Goal: Answer question/provide support: Answer question/provide support

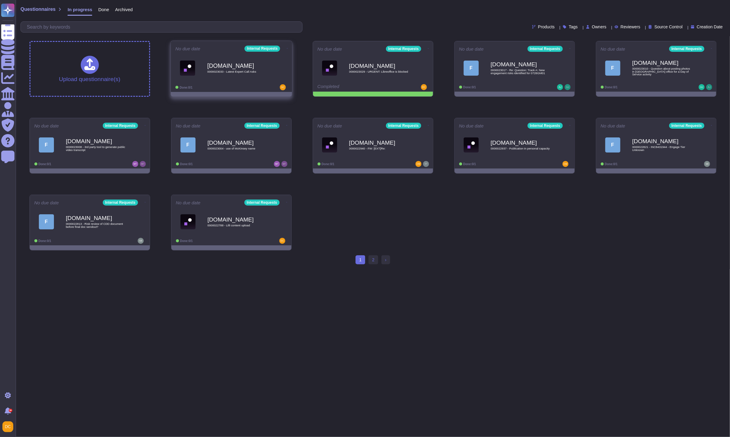
click at [222, 67] on b "[DOMAIN_NAME]" at bounding box center [237, 66] width 61 height 6
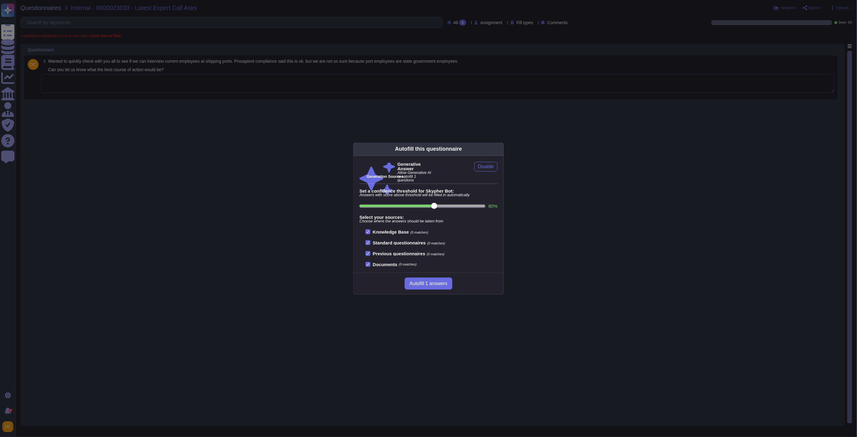
drag, startPoint x: 249, startPoint y: 160, endPoint x: 176, endPoint y: 128, distance: 79.7
click at [249, 155] on div "Autofill this questionnaire Generative Answer Allow Generative AI to autofill 1…" at bounding box center [428, 218] width 857 height 437
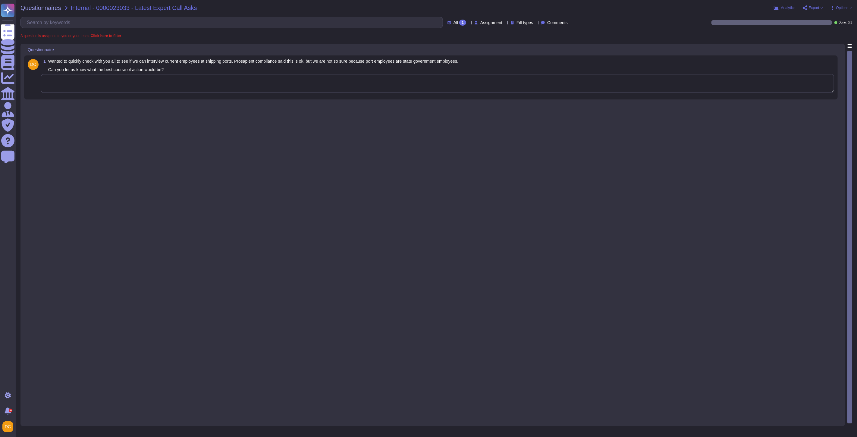
click at [121, 82] on textarea at bounding box center [437, 83] width 793 height 19
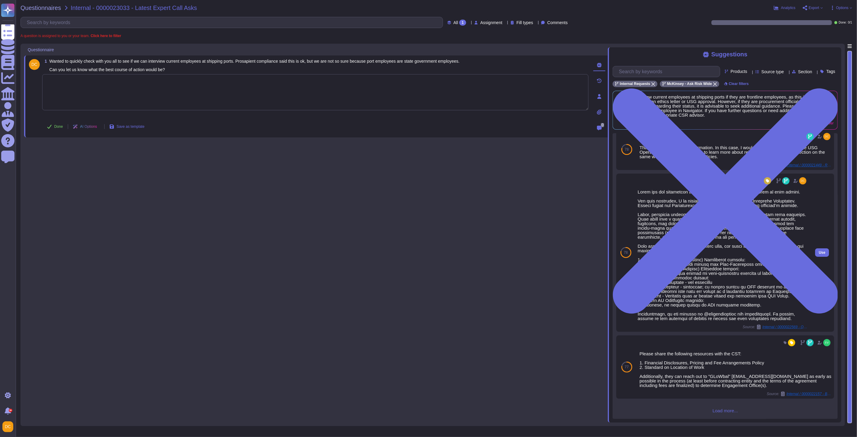
scroll to position [102, 0]
click at [730, 251] on span "Use" at bounding box center [821, 253] width 7 height 4
type textarea "Lorem ips dol sitametcon adi Eli Sedd eius tem inc utla etdolorem al enim admin…"
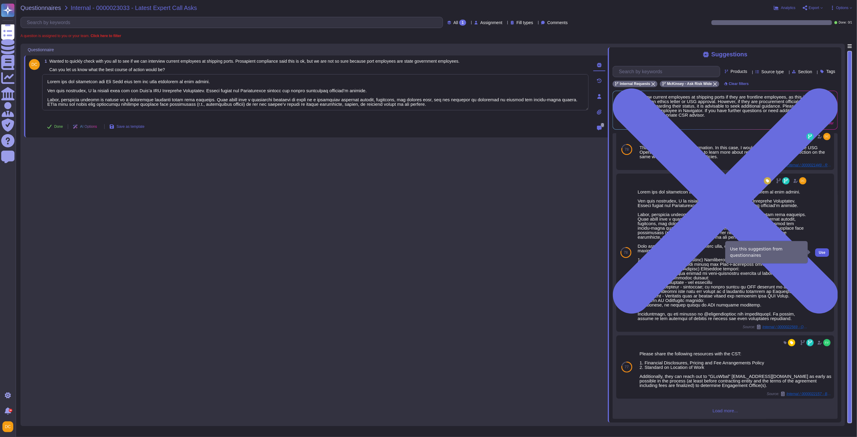
scroll to position [0, 0]
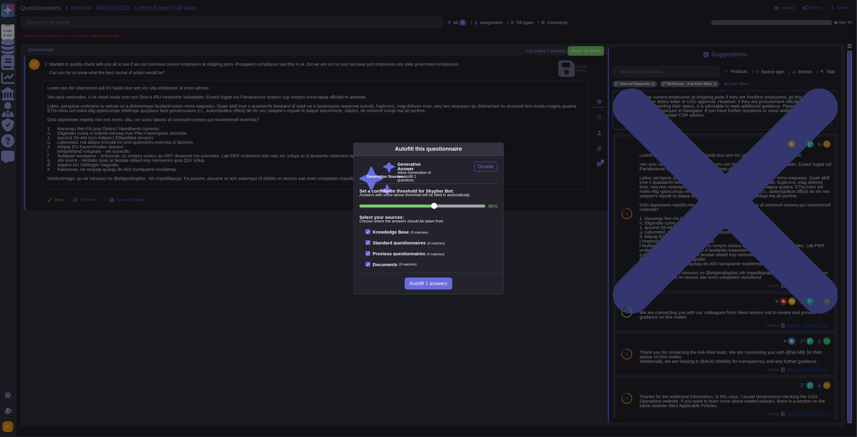
click at [695, 266] on div "Autofill this questionnaire Generative Answer Allow Generative AI to autofill 1…" at bounding box center [428, 218] width 857 height 437
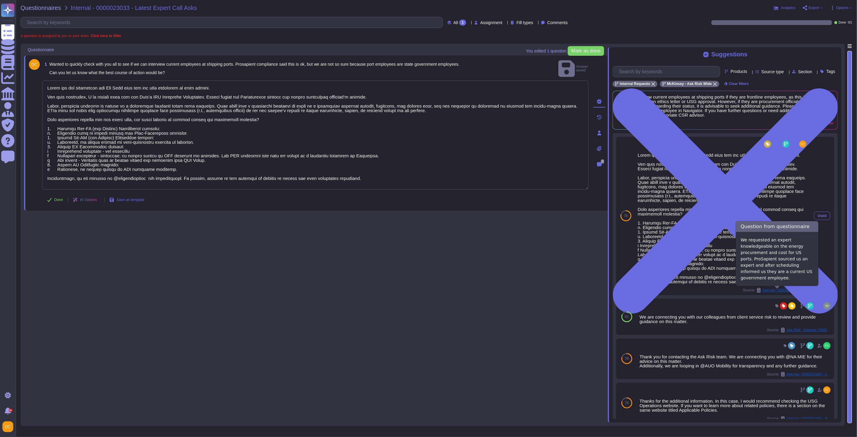
click at [730, 290] on span "Internal / 0000022569 - Question on Upcoming Expert Call at 5:30pm ET" at bounding box center [784, 290] width 45 height 4
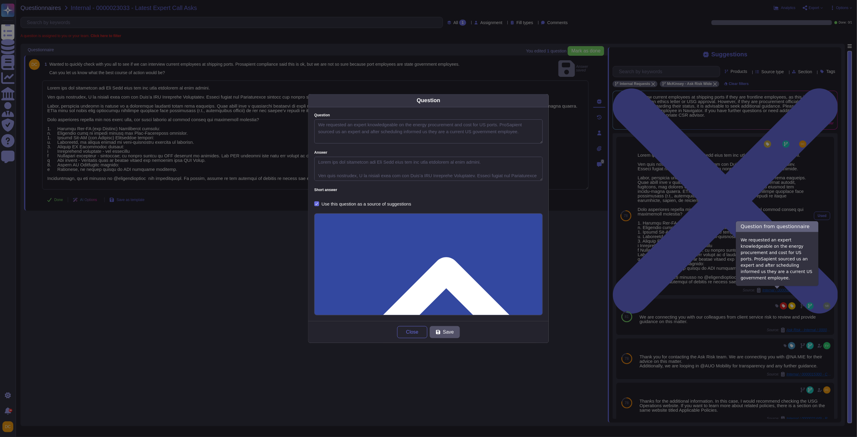
type textarea "We requested an expert knowledgeable on the energy procurement and cost for US …"
type textarea "Lorem ips dol sitametcon adi Eli Sedd eius tem inc utla etdolorem al enim admin…"
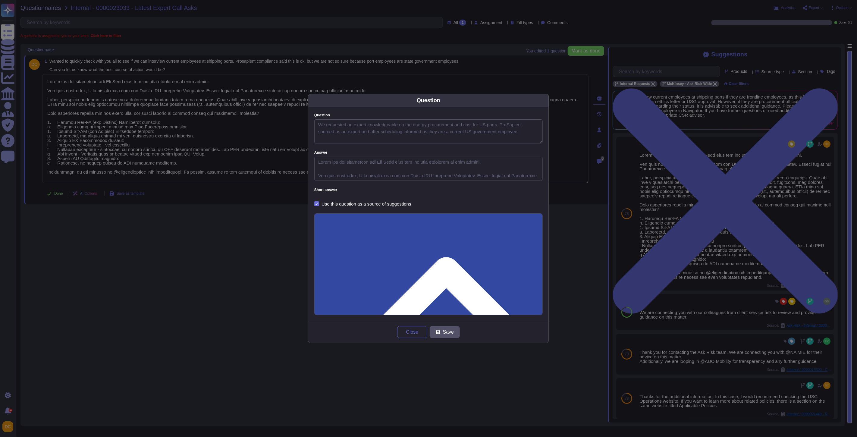
click at [416, 336] on button "Close" at bounding box center [412, 332] width 30 height 12
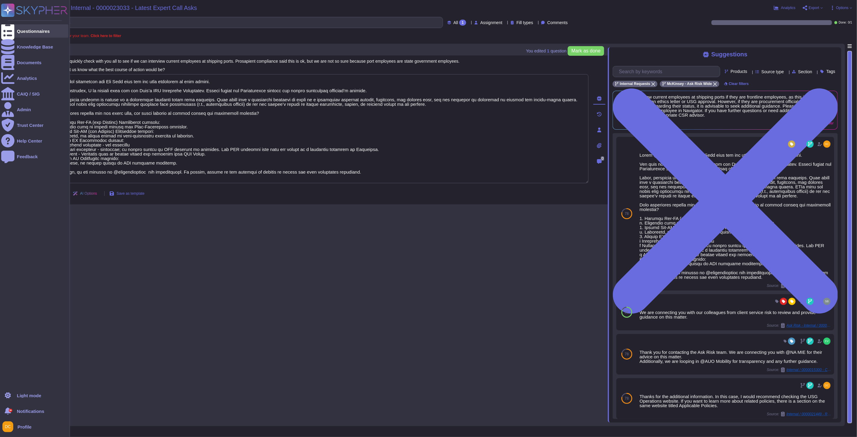
click at [11, 28] on div at bounding box center [7, 30] width 13 height 13
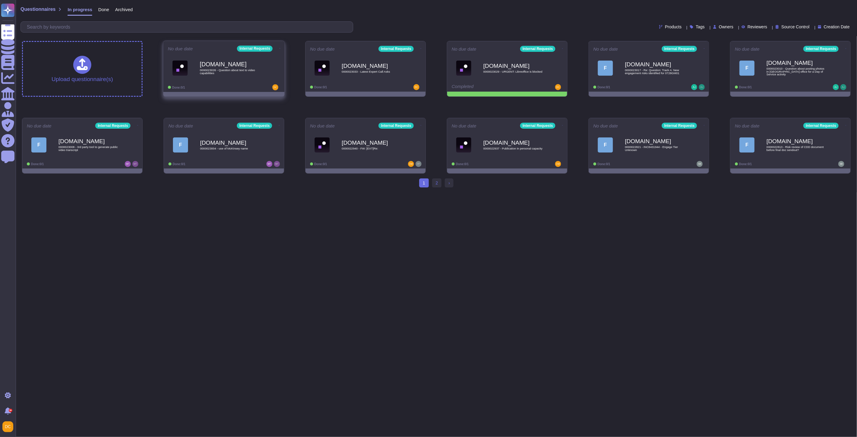
click at [274, 86] on img at bounding box center [275, 87] width 6 height 6
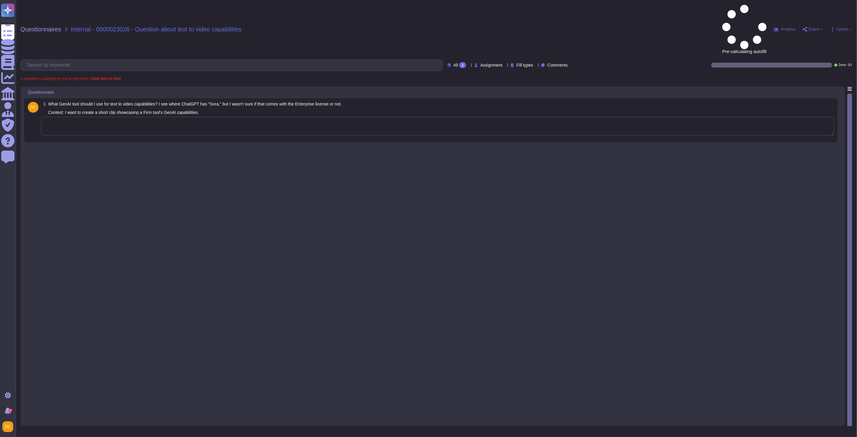
click at [143, 117] on textarea at bounding box center [437, 126] width 793 height 19
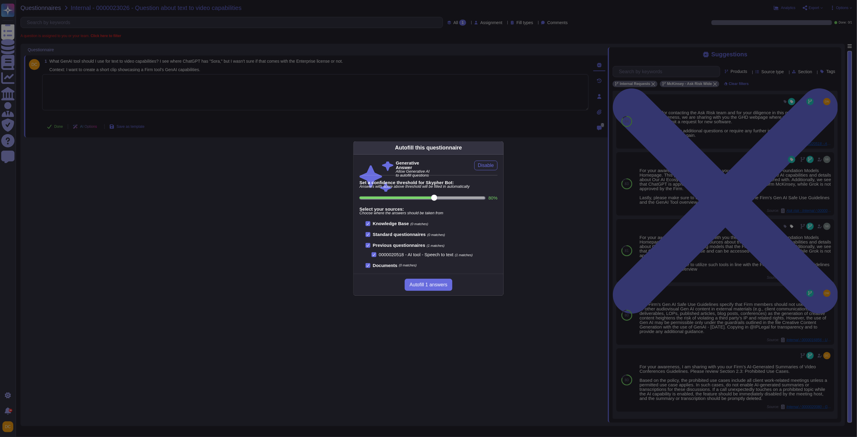
click at [615, 186] on div "Autofill this questionnaire Generative Answer Allow Generative AI to autofill q…" at bounding box center [428, 218] width 857 height 437
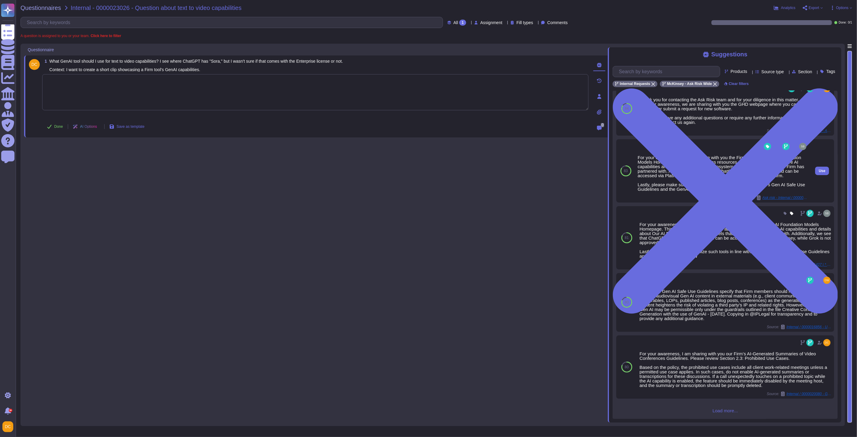
scroll to position [14, 0]
click at [721, 408] on span "Load more..." at bounding box center [724, 410] width 225 height 5
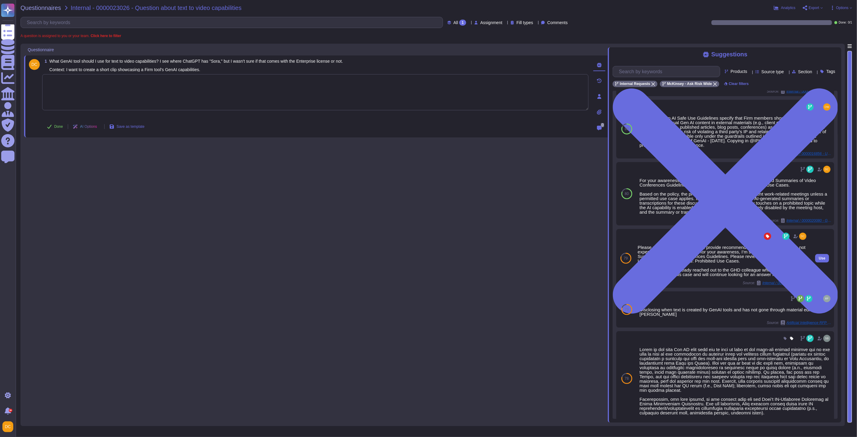
scroll to position [153, 0]
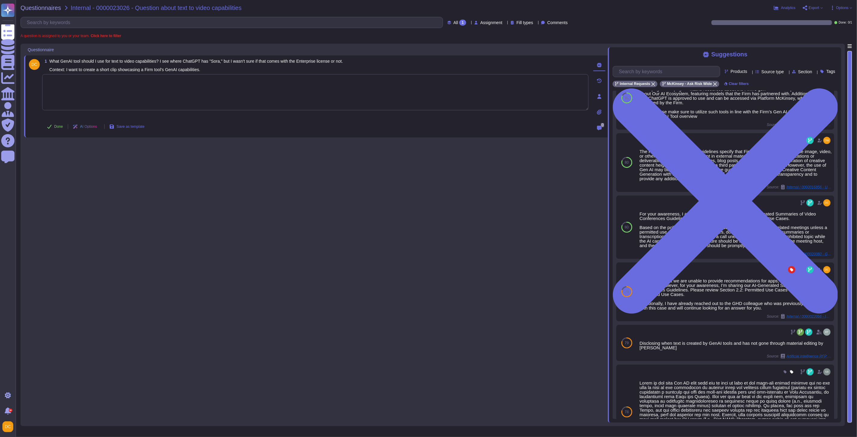
click at [102, 97] on textarea at bounding box center [315, 92] width 546 height 36
click at [143, 66] on span "What GenAI tool should I use for text to video capabilities? I see where ChatGP…" at bounding box center [195, 65] width 293 height 13
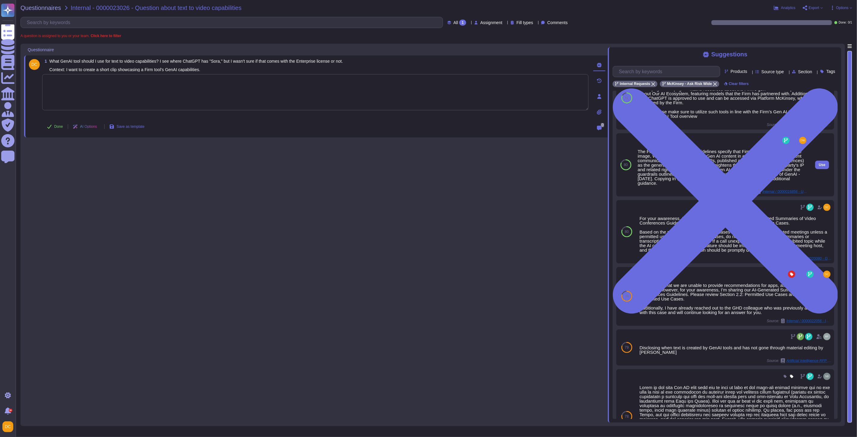
click at [730, 170] on div "Use" at bounding box center [822, 164] width 24 height 63
click at [730, 165] on span "Use" at bounding box center [821, 165] width 7 height 4
type textarea "The Firm’s Gen AI Safe Use Guidelines specify that Firm members should not use …"
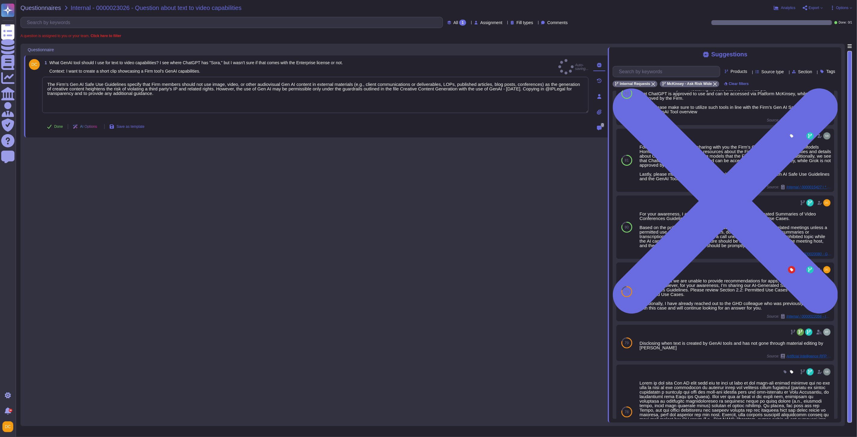
scroll to position [0, 0]
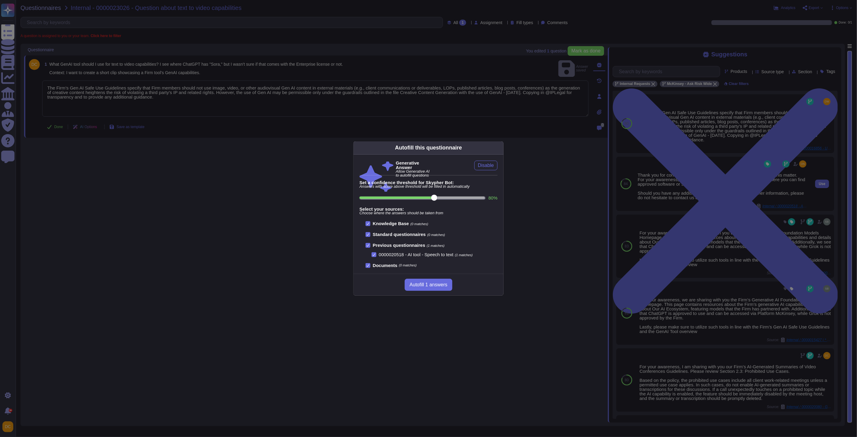
click at [730, 206] on div "Autofill this questionnaire Generative Answer Allow Generative AI to autofill q…" at bounding box center [428, 218] width 857 height 437
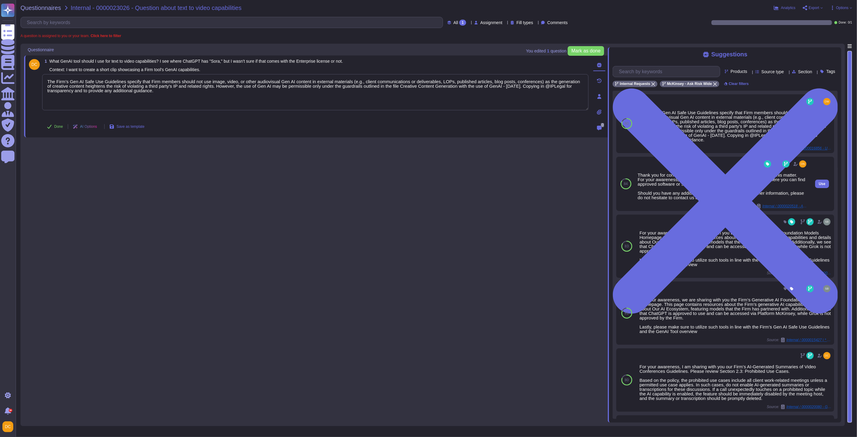
drag, startPoint x: 720, startPoint y: 218, endPoint x: 689, endPoint y: 161, distance: 65.4
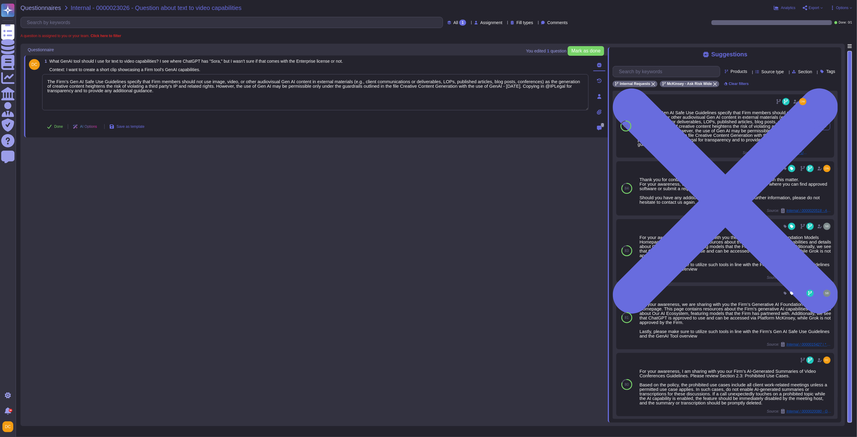
click at [730, 152] on span "Internal / 0000016856 - Use AI-plataform to create video" at bounding box center [784, 153] width 45 height 4
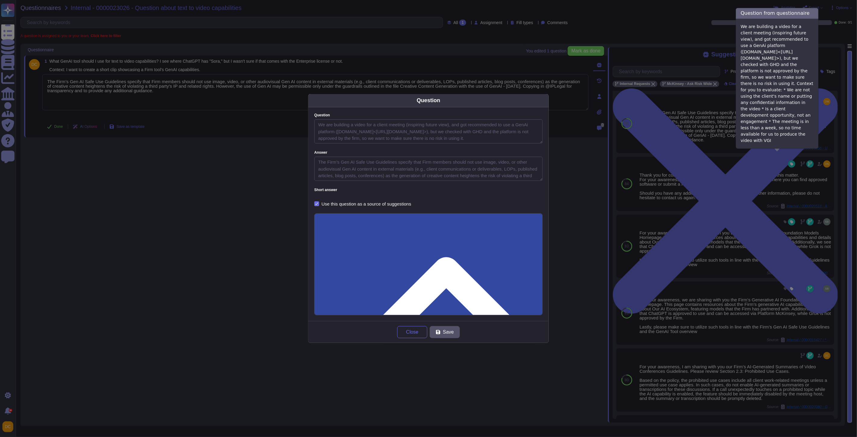
type textarea "We are building a video for a client meeting (inspiring future view), and got r…"
type textarea "The Firm’s Gen AI Safe Use Guidelines specify that Firm members should not use …"
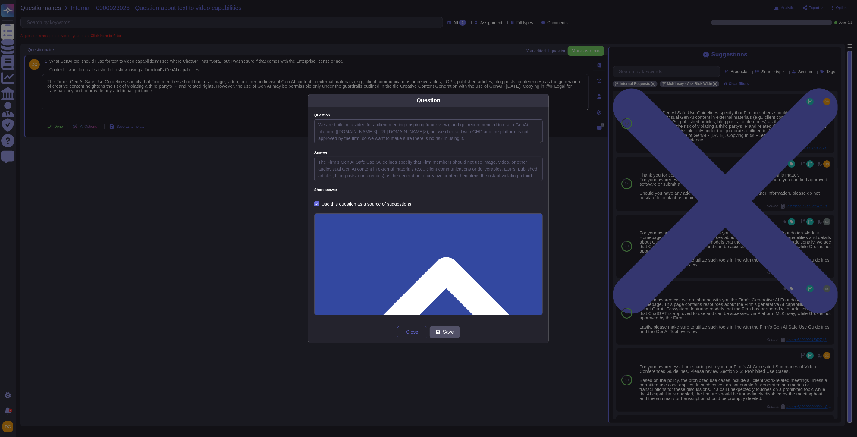
click at [410, 331] on span "Close" at bounding box center [412, 332] width 12 height 5
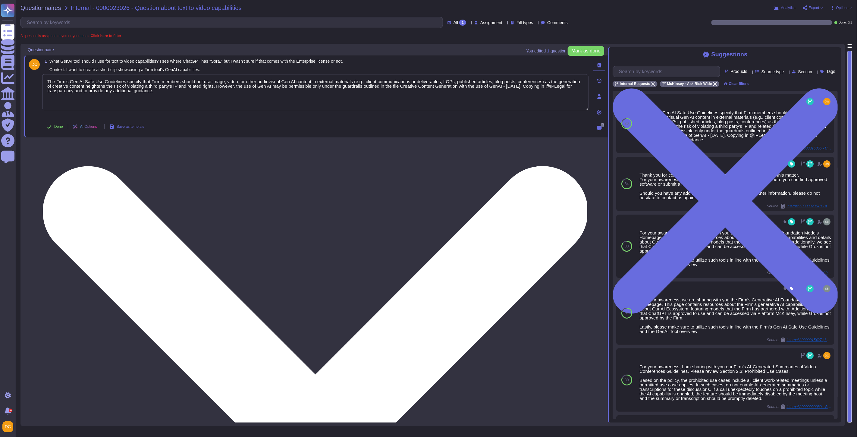
click at [130, 92] on textarea "The Firm’s Gen AI Safe Use Guidelines specify that Firm members should not use …" at bounding box center [315, 92] width 546 height 36
paste textarea "For your awareness, I am sharing with you our Firm’s Gen AI Safe Use Guidelines…"
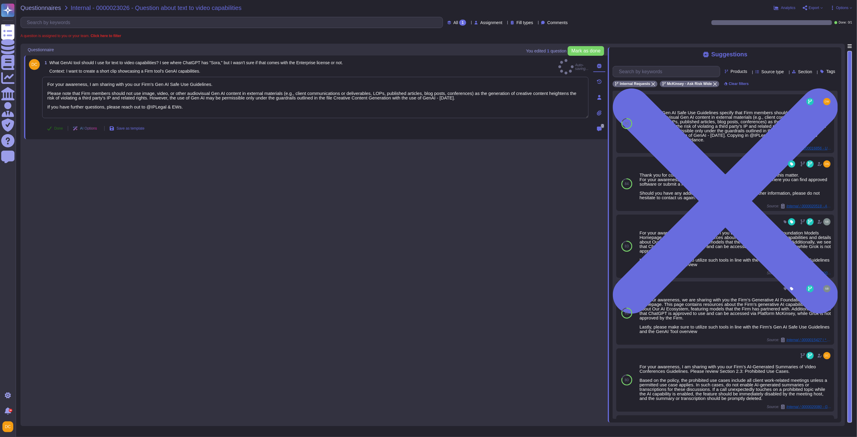
type textarea "For your awareness, I am sharing with you our Firm’s Gen AI Safe Use Guidelines…"
click at [55, 122] on button "Done" at bounding box center [55, 128] width 26 height 12
